Goal: Information Seeking & Learning: Find specific page/section

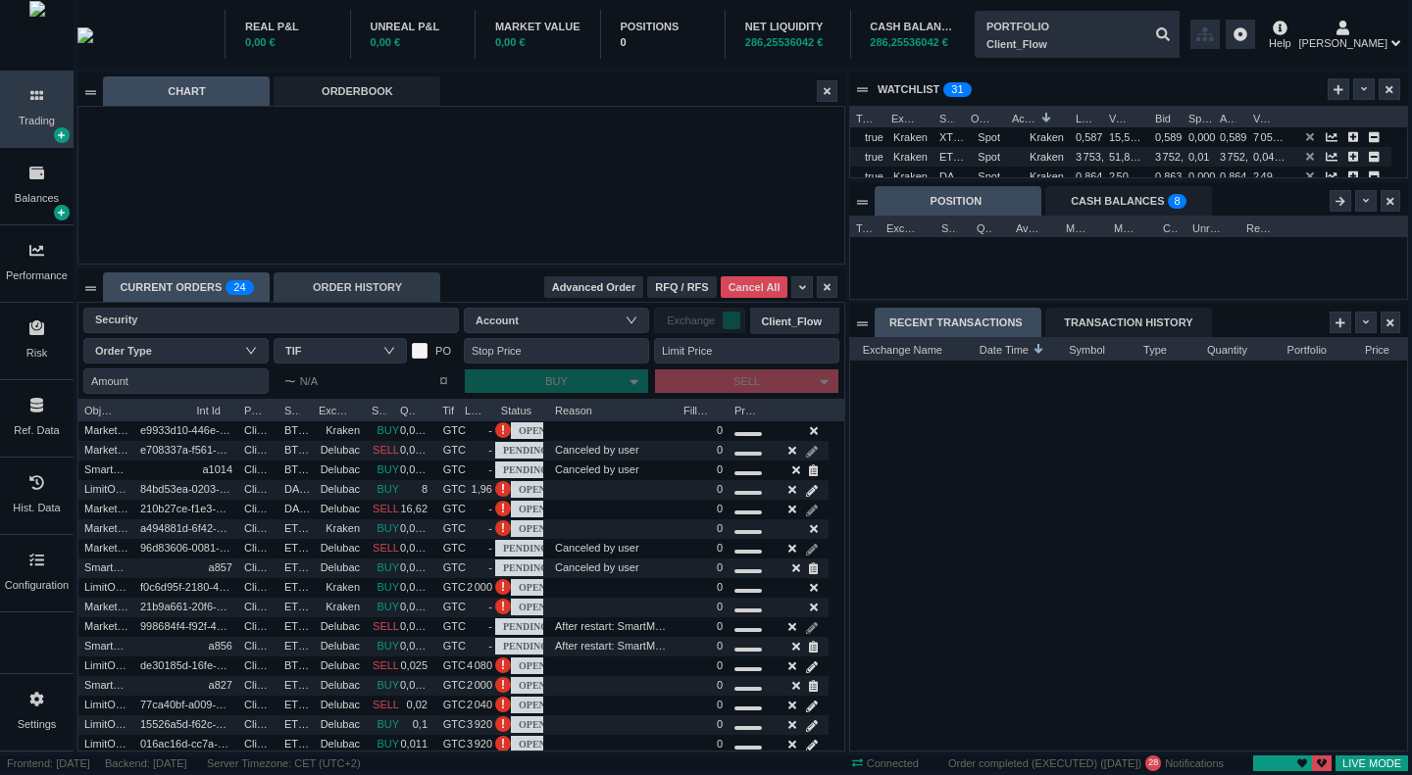
click at [360, 287] on div "ORDER HISTORY" at bounding box center [357, 287] width 167 height 29
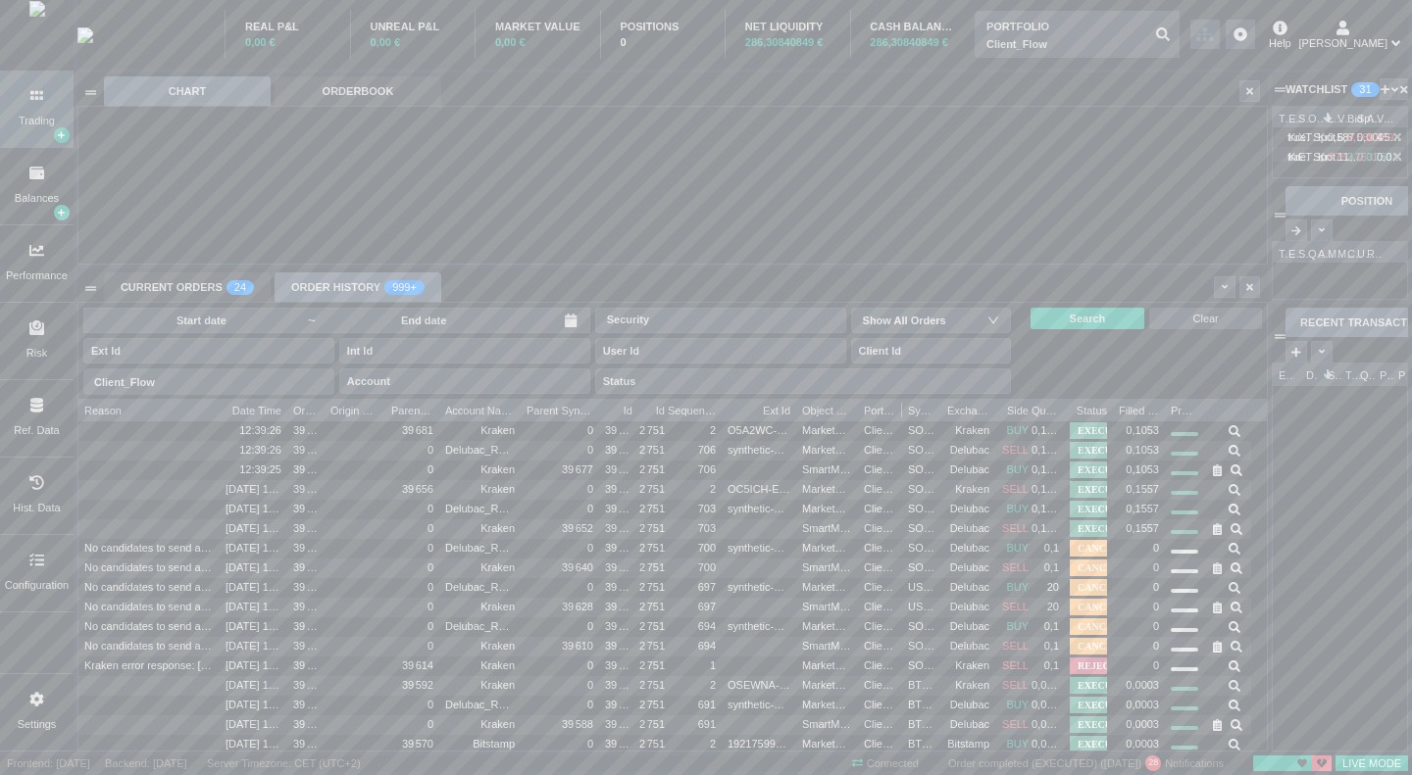
scroll to position [10, 10]
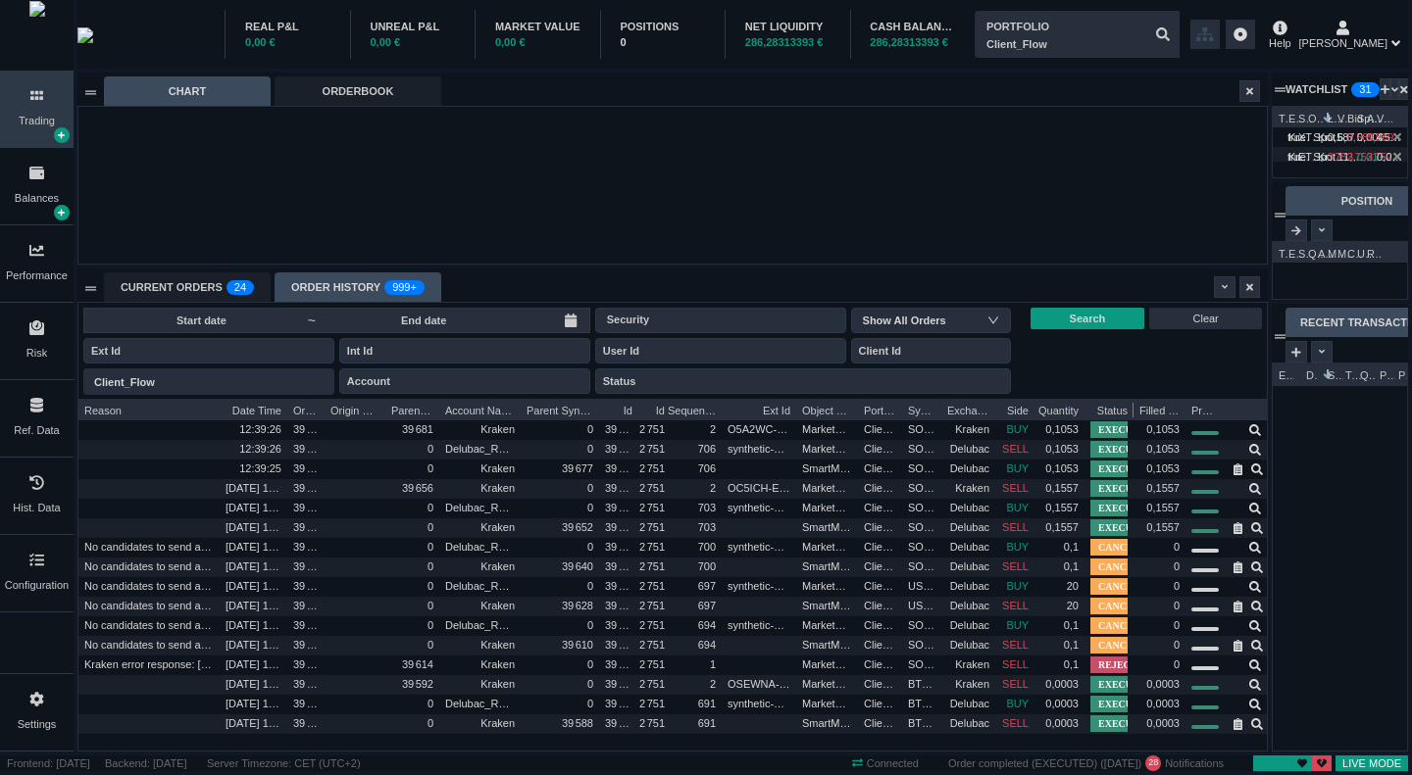
drag, startPoint x: 1064, startPoint y: 407, endPoint x: 1084, endPoint y: 405, distance: 20.7
click at [1084, 405] on div "Reason Date Time Order Id Origin Order Int Id Parent Order Id Account Name Pare…" at bounding box center [674, 409] width 1193 height 20
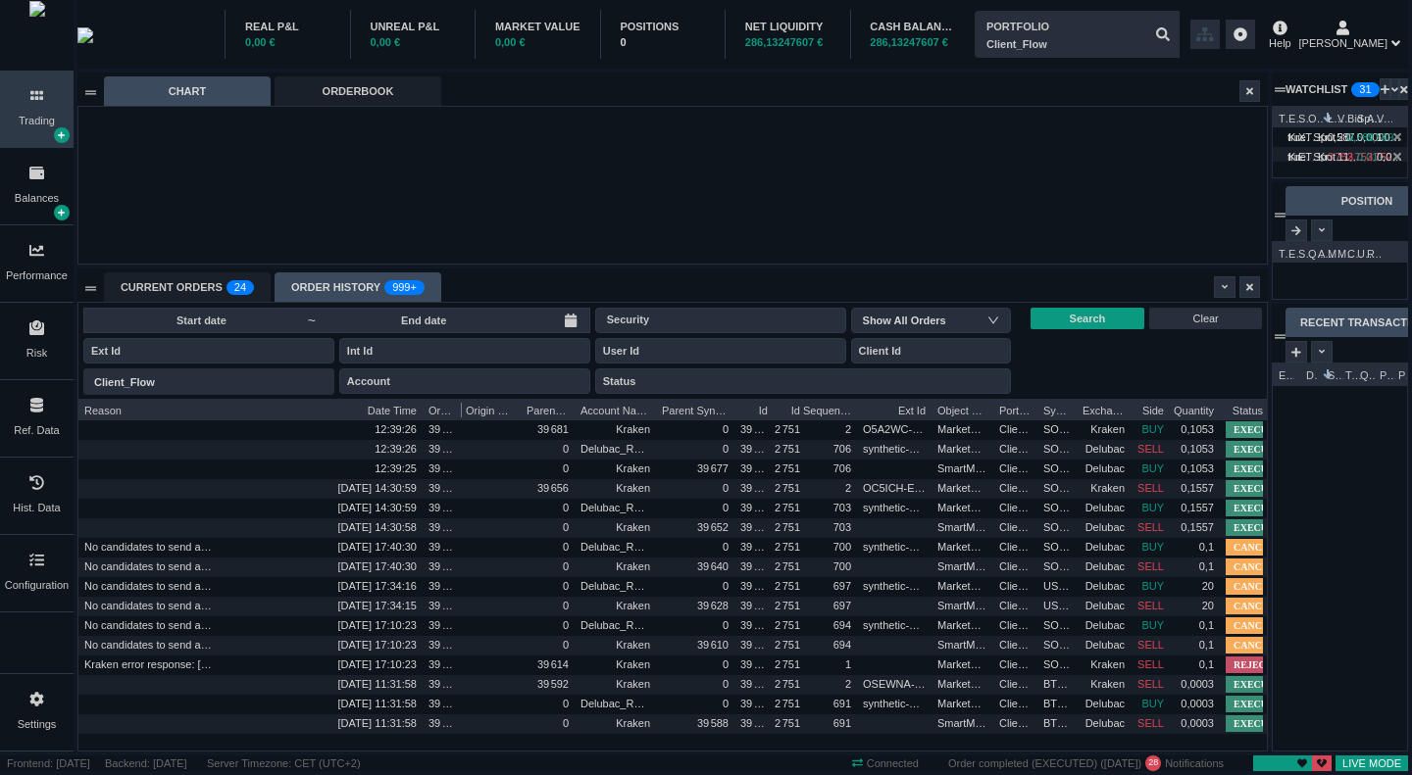
drag, startPoint x: 286, startPoint y: 412, endPoint x: 422, endPoint y: 407, distance: 135.4
click at [422, 407] on div at bounding box center [423, 409] width 8 height 20
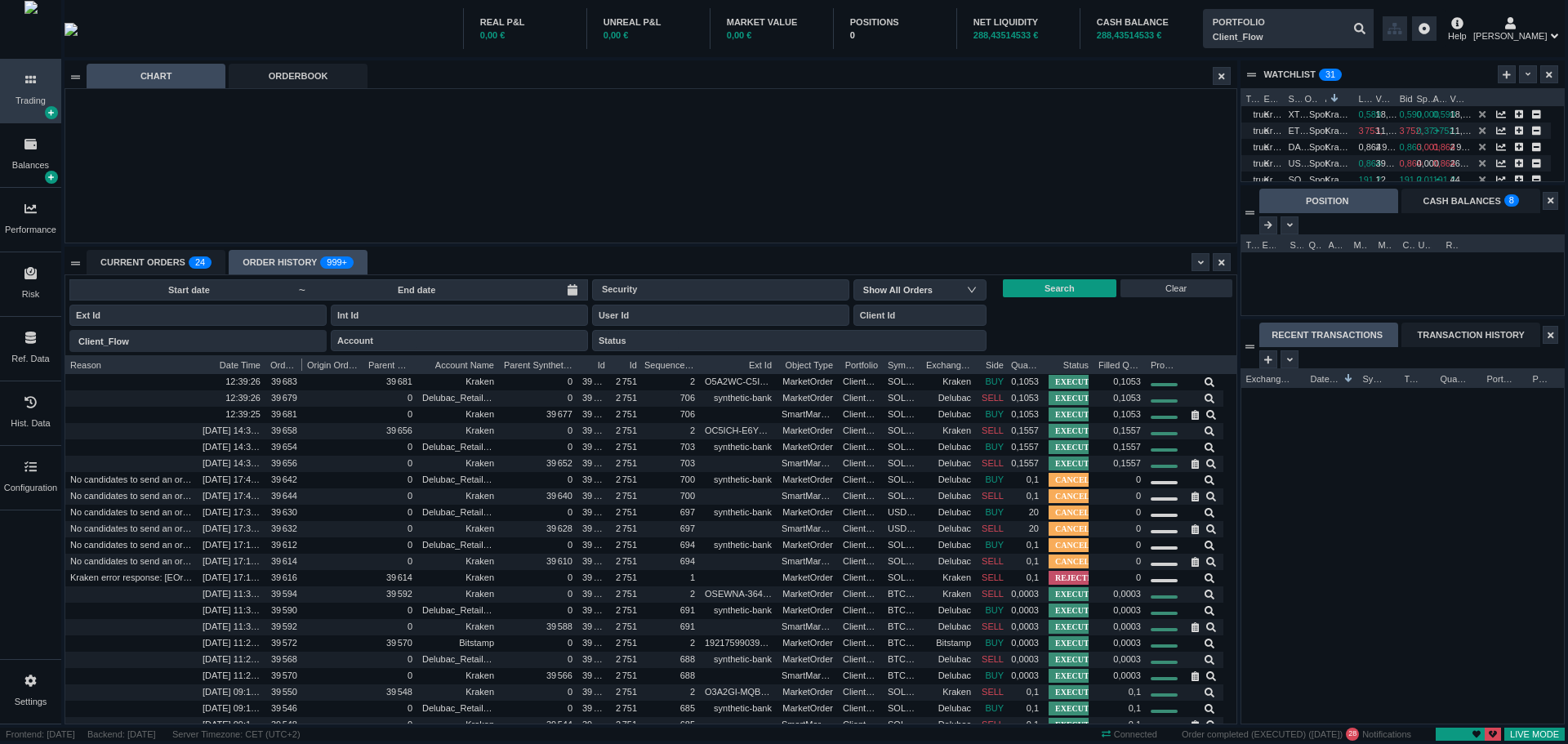
scroll to position [368, 1171]
click at [38, 341] on div "Ref. Data" at bounding box center [31, 348] width 62 height 63
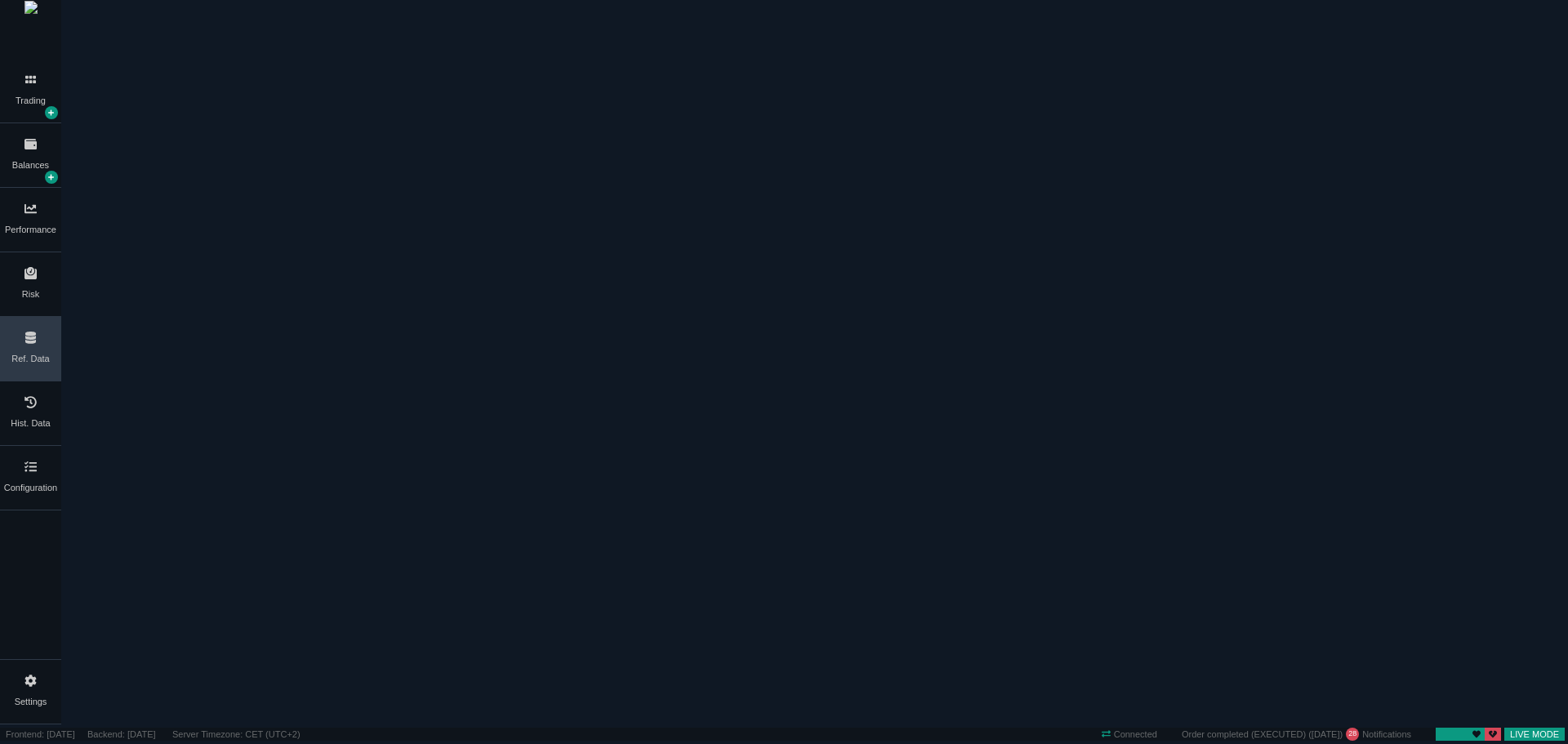
scroll to position [0, 0]
click at [275, 62] on div "Exchange" at bounding box center [251, 54] width 49 height 15
click at [223, 62] on div "Provider" at bounding box center [202, 54] width 43 height 15
click at [275, 62] on div "Exchange" at bounding box center [251, 54] width 49 height 15
click at [154, 624] on div "Name" at bounding box center [157, 632] width 133 height 15
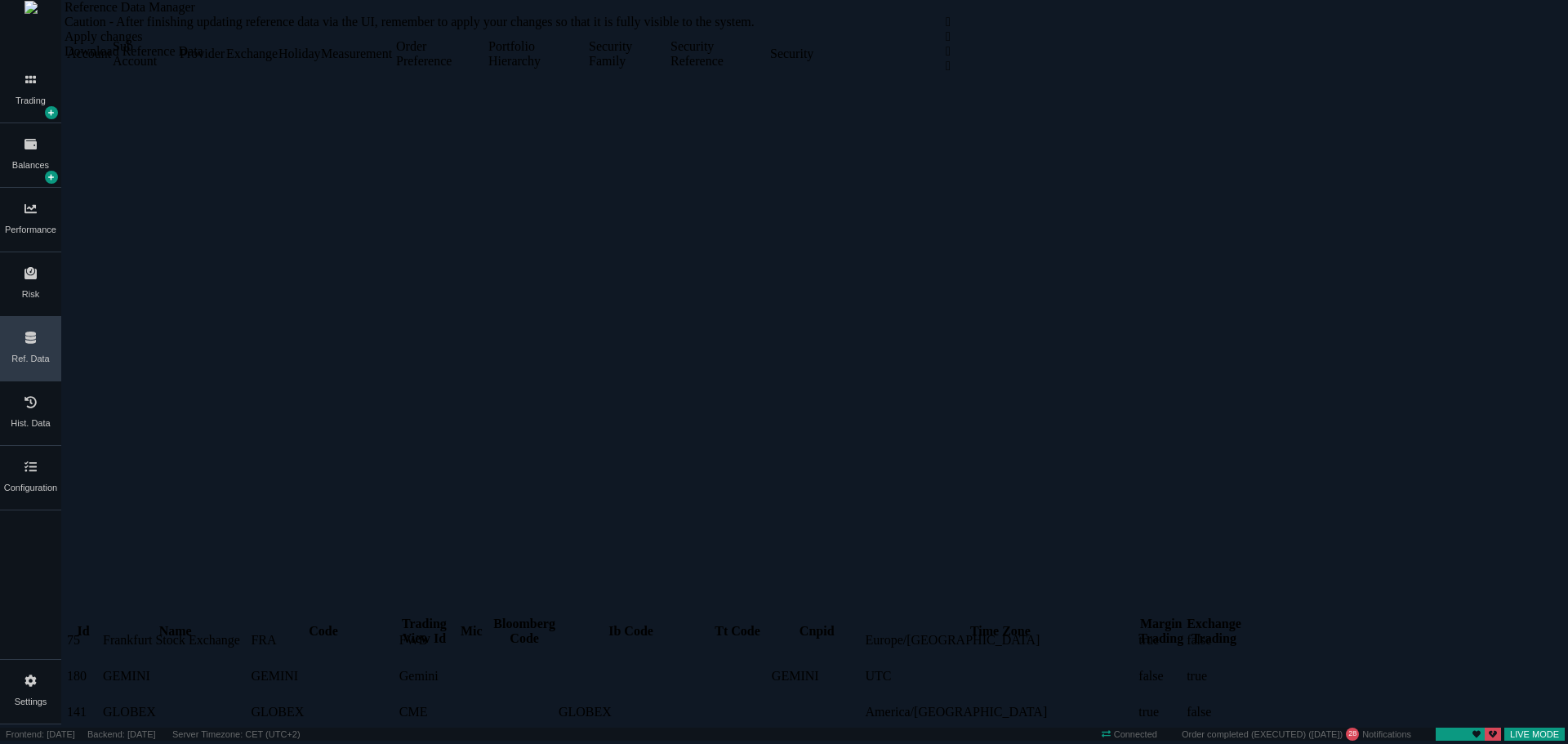
scroll to position [638, 0]
